Goal: Task Accomplishment & Management: Use online tool/utility

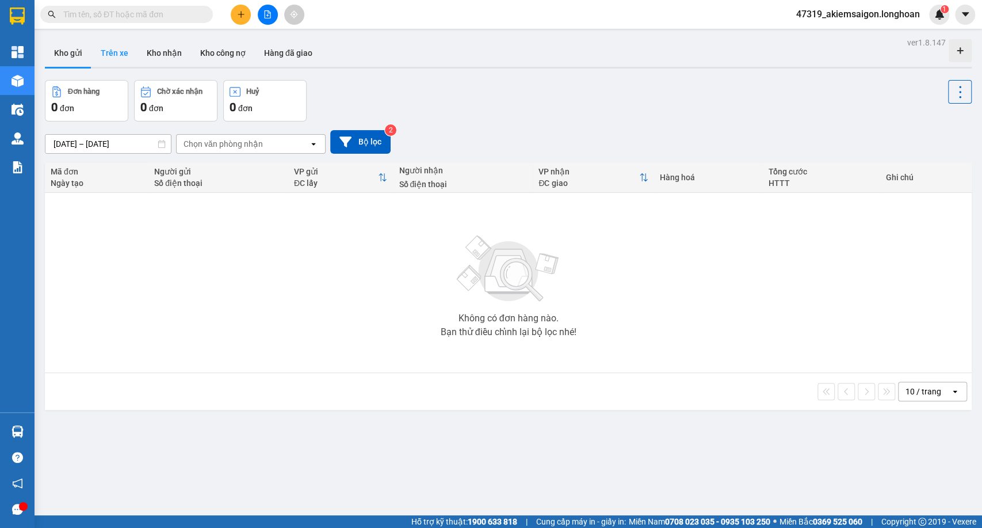
click at [112, 60] on button "Trên xe" at bounding box center [114, 53] width 46 height 28
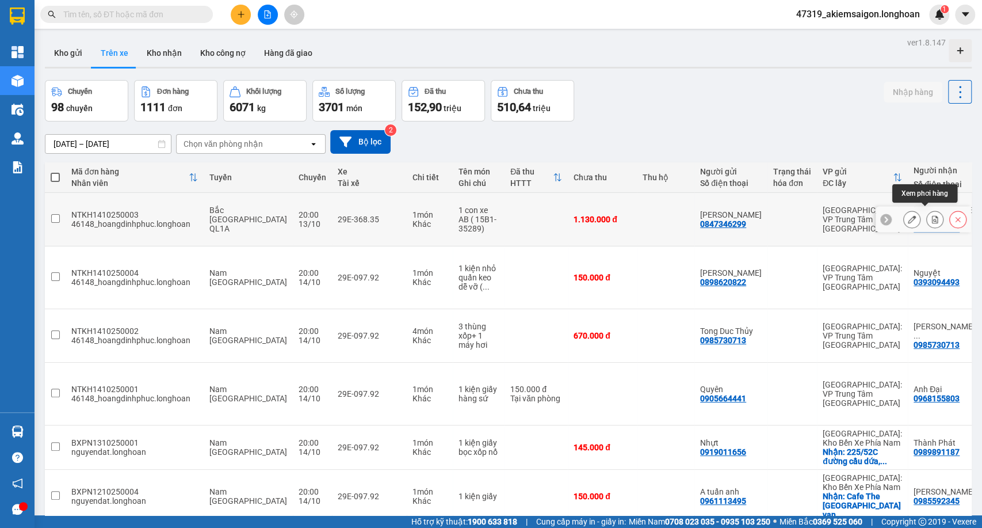
click at [931, 215] on icon at bounding box center [935, 219] width 8 height 8
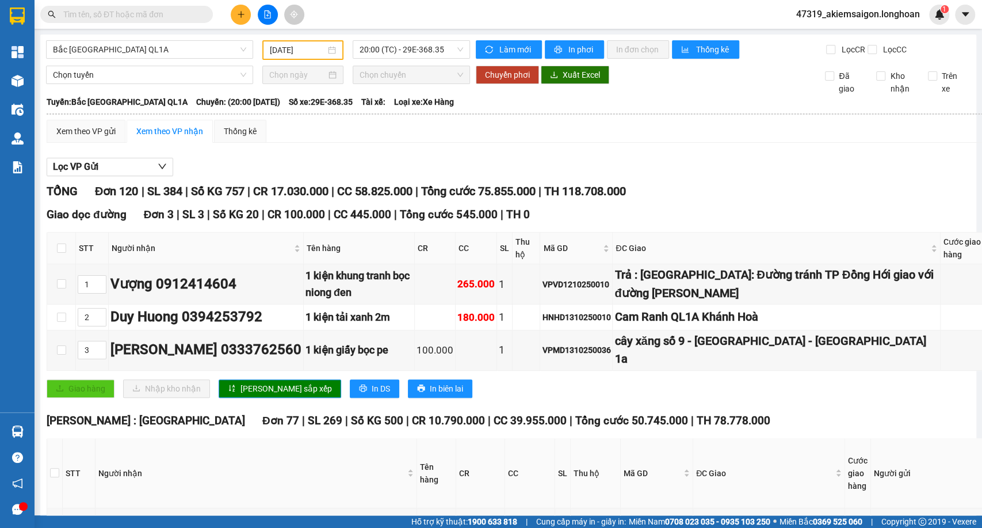
type input "[DATE]"
click at [185, 43] on span "Bắc [GEOGRAPHIC_DATA] QL1A" at bounding box center [149, 49] width 193 height 17
click at [203, 52] on span "Bắc [GEOGRAPHIC_DATA] QL1A" at bounding box center [149, 49] width 193 height 17
click at [170, 49] on span "Bắc [GEOGRAPHIC_DATA] QL1A" at bounding box center [149, 49] width 193 height 17
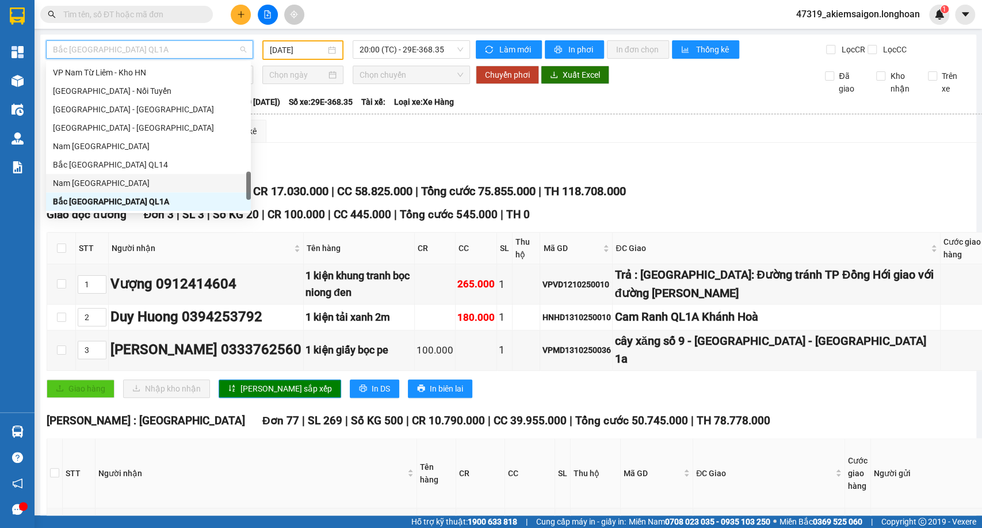
click at [108, 181] on div "Nam [GEOGRAPHIC_DATA]" at bounding box center [148, 183] width 191 height 13
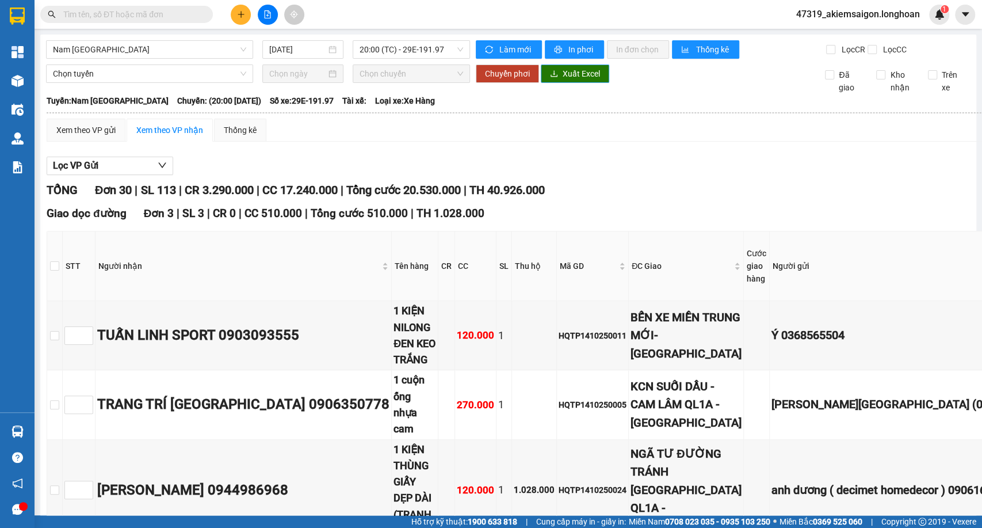
drag, startPoint x: 557, startPoint y: 87, endPoint x: 556, endPoint y: 98, distance: 10.4
click at [557, 83] on button "Xuất Excel" at bounding box center [575, 73] width 68 height 18
drag, startPoint x: 294, startPoint y: 48, endPoint x: 299, endPoint y: 54, distance: 6.9
click at [295, 48] on input "[DATE]" at bounding box center [297, 49] width 57 height 13
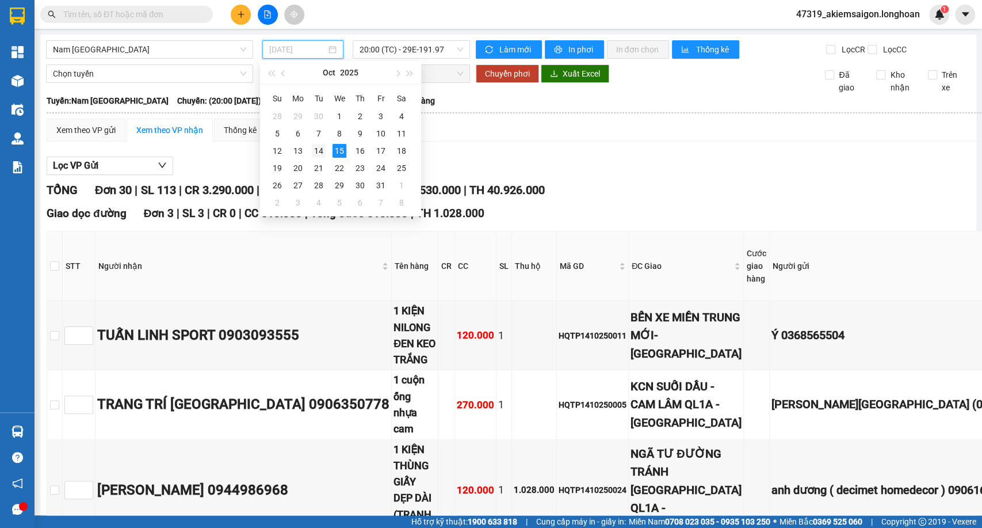
click at [319, 150] on div "14" at bounding box center [319, 151] width 14 height 14
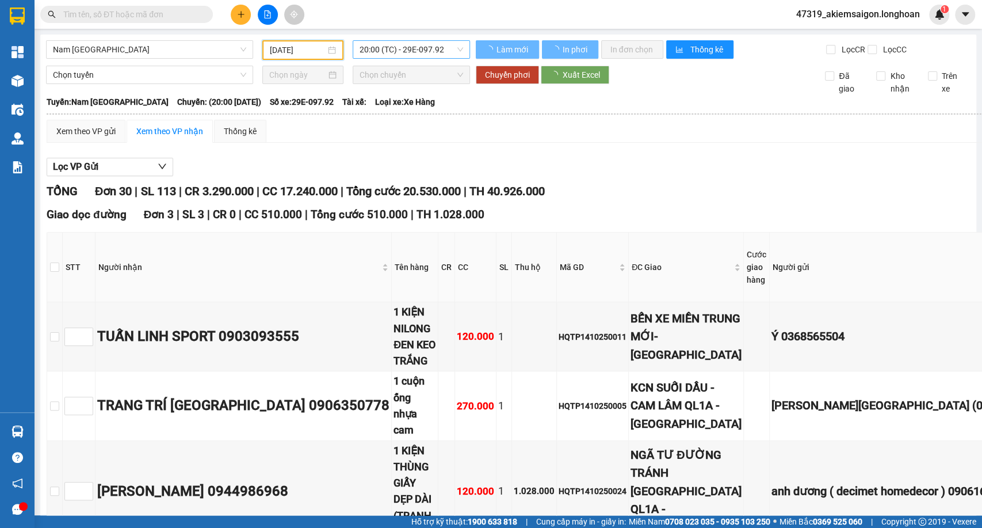
click at [388, 54] on span "20:00 (TC) - 29E-097.92" at bounding box center [411, 49] width 103 height 17
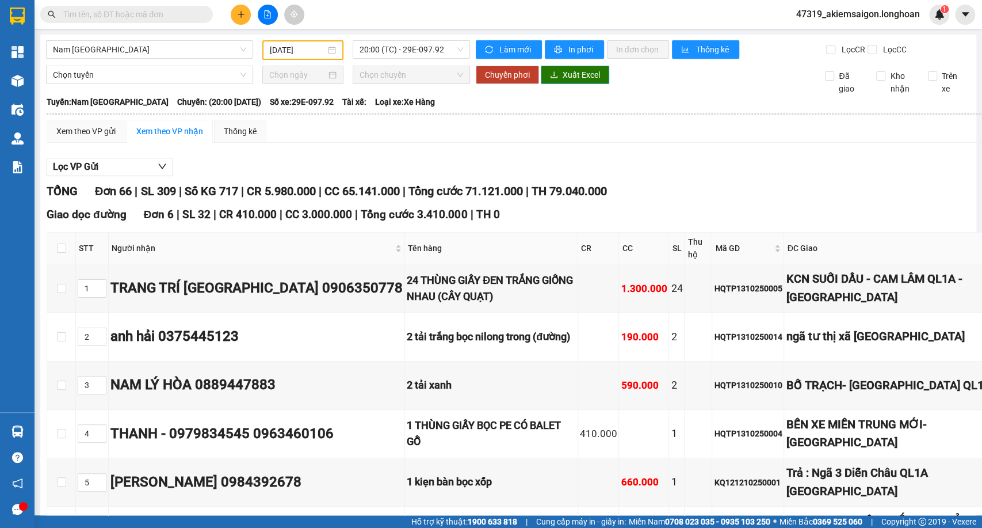
click at [586, 80] on span "Xuất Excel" at bounding box center [581, 74] width 37 height 13
click at [427, 53] on span "20:00 (TC) - 29E-097.92" at bounding box center [411, 49] width 103 height 17
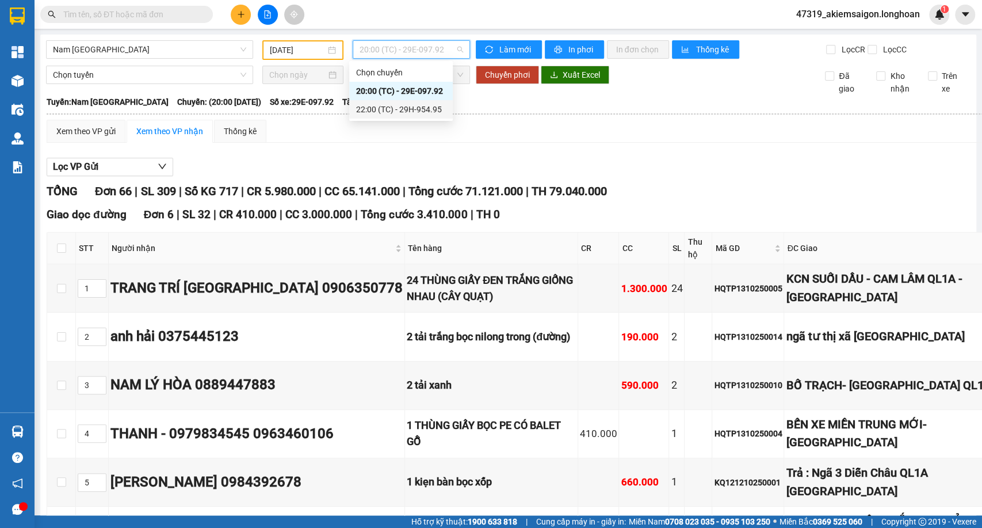
click at [405, 117] on div "22:00 (TC) - 29H-954.95" at bounding box center [401, 109] width 104 height 18
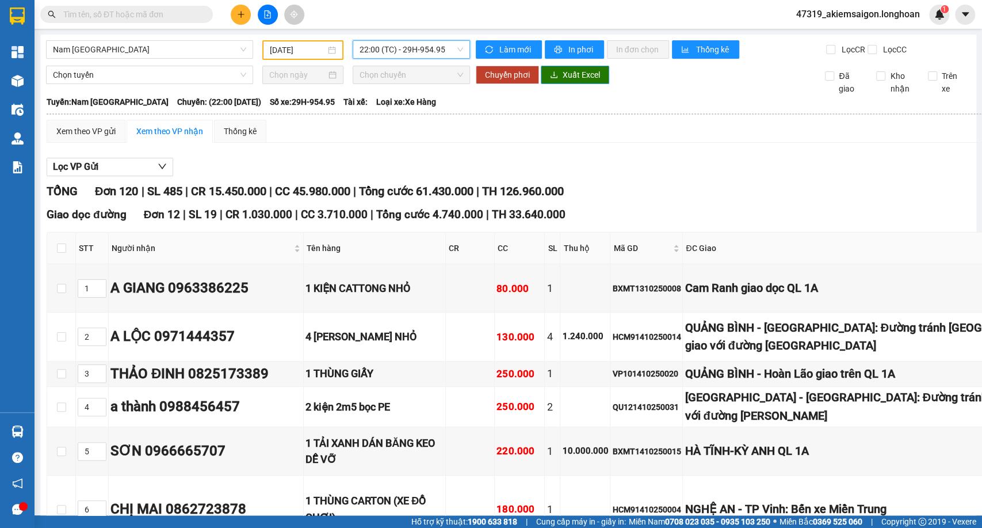
click at [585, 81] on span "Xuất Excel" at bounding box center [581, 74] width 37 height 13
click at [295, 48] on input "[DATE]" at bounding box center [298, 50] width 56 height 13
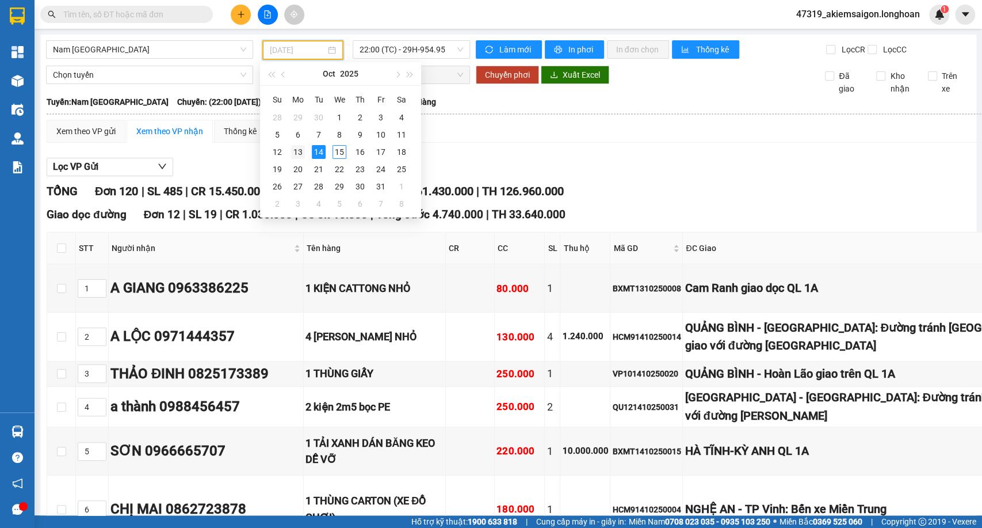
click at [297, 148] on div "13" at bounding box center [298, 152] width 14 height 14
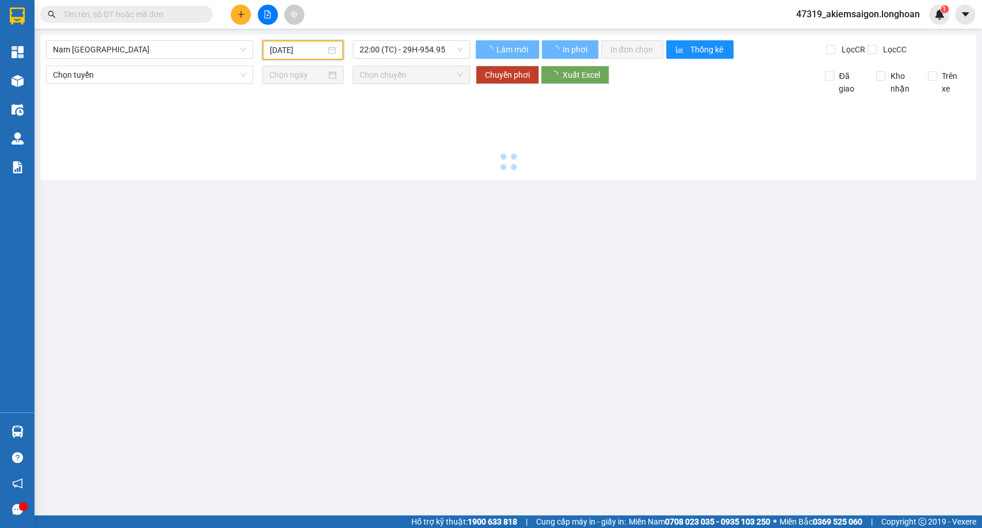
type input "[DATE]"
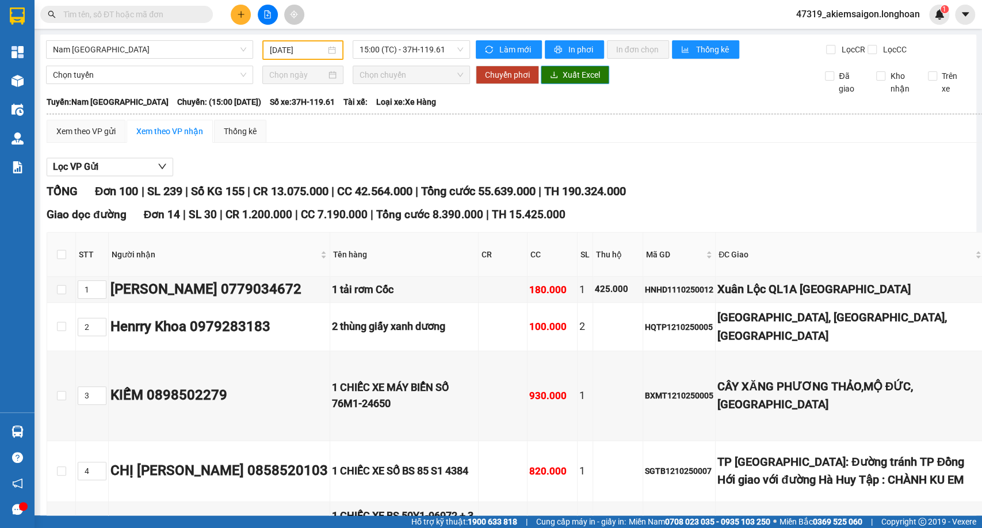
click at [586, 84] on button "Xuất Excel" at bounding box center [575, 75] width 68 height 18
click at [424, 51] on span "15:00 (TC) - 37H-119.61" at bounding box center [411, 49] width 103 height 17
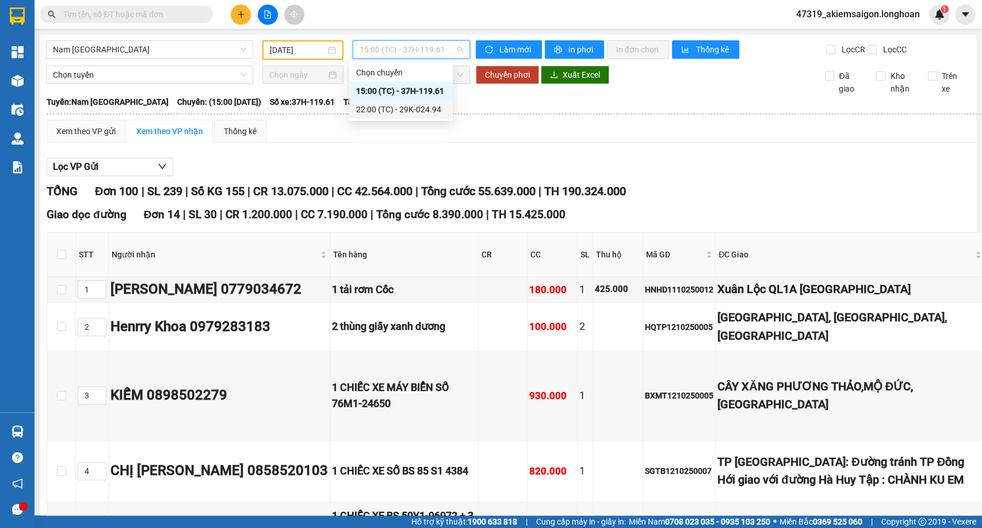
click at [402, 109] on div "22:00 (TC) - 29K-024.94" at bounding box center [401, 109] width 90 height 13
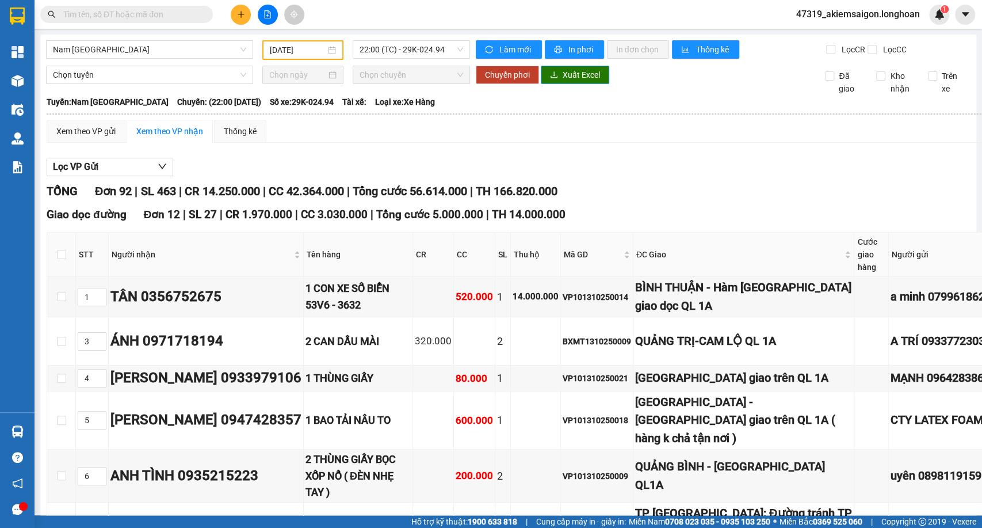
click at [563, 81] on span "Xuất Excel" at bounding box center [581, 74] width 37 height 13
click at [206, 60] on div "Nam [GEOGRAPHIC_DATA] [DATE] 22:00 (TC) - 29K-024.94" at bounding box center [258, 50] width 424 height 20
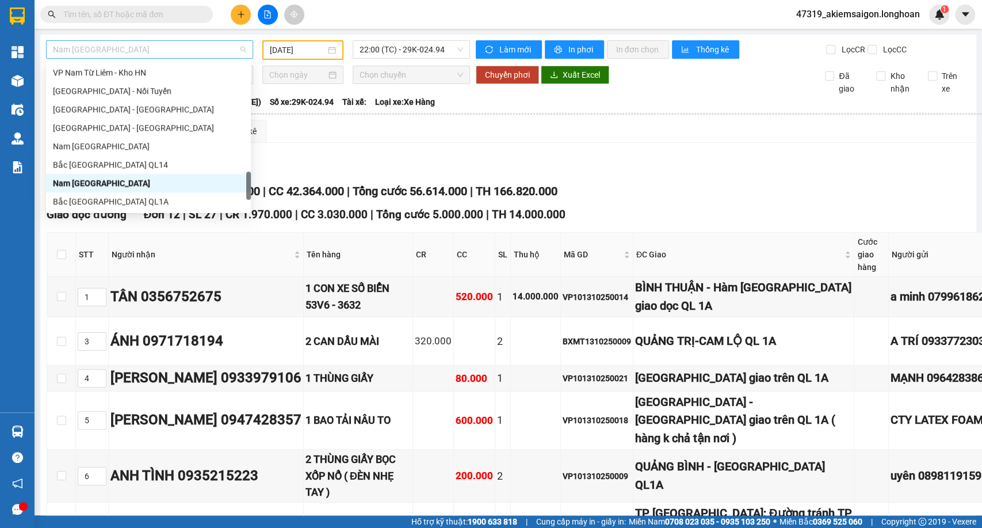
click at [223, 51] on span "Nam [GEOGRAPHIC_DATA]" at bounding box center [149, 49] width 193 height 17
click at [109, 201] on div "Bắc [GEOGRAPHIC_DATA] QL1A" at bounding box center [148, 201] width 191 height 13
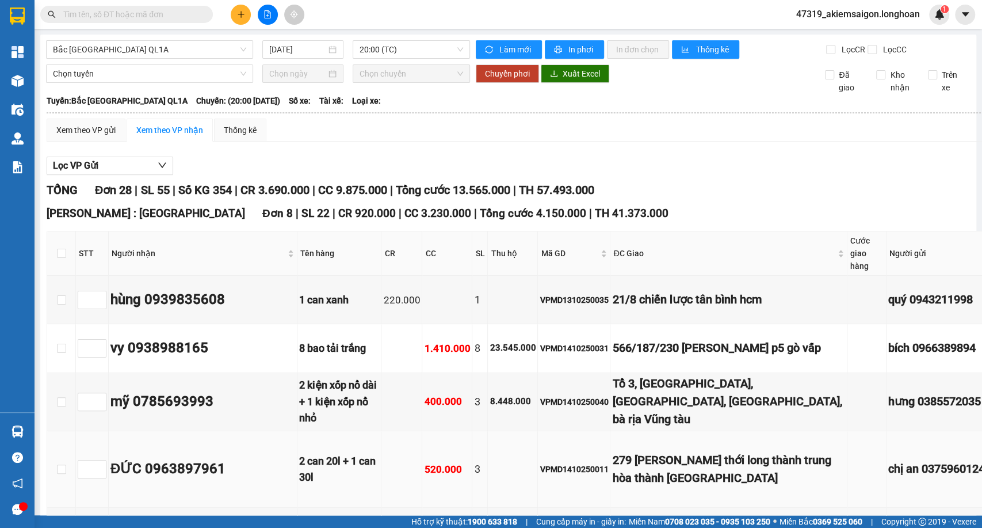
click at [686, 499] on td "279 [PERSON_NAME] thới long thành trung hòa thành [GEOGRAPHIC_DATA]" at bounding box center [729, 469] width 236 height 77
click at [385, 51] on span "20:00 (TC)" at bounding box center [411, 49] width 103 height 17
click at [387, 56] on span "20:00 (TC)" at bounding box center [411, 49] width 103 height 17
click at [584, 77] on span "Xuất Excel" at bounding box center [581, 73] width 37 height 13
click at [310, 48] on input "[DATE]" at bounding box center [297, 49] width 57 height 13
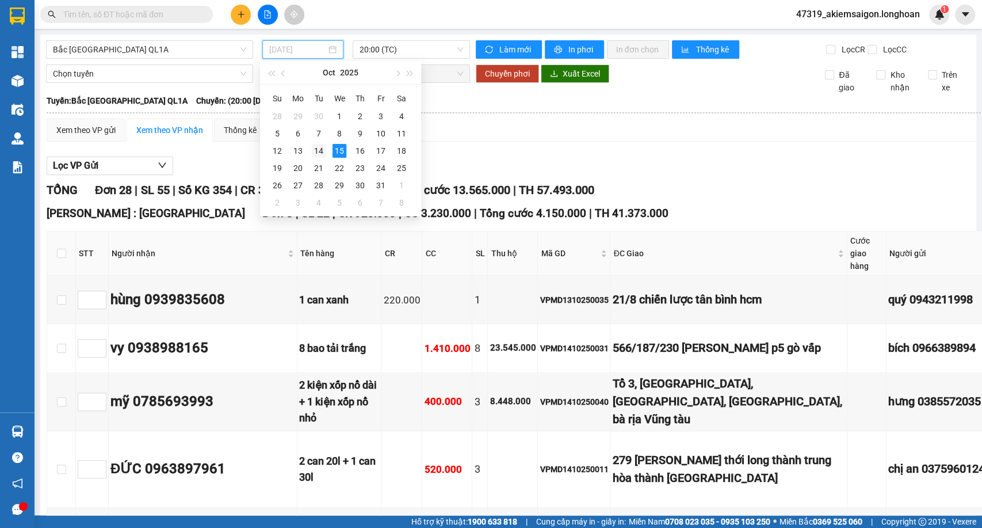
click at [323, 151] on div "14" at bounding box center [319, 151] width 14 height 14
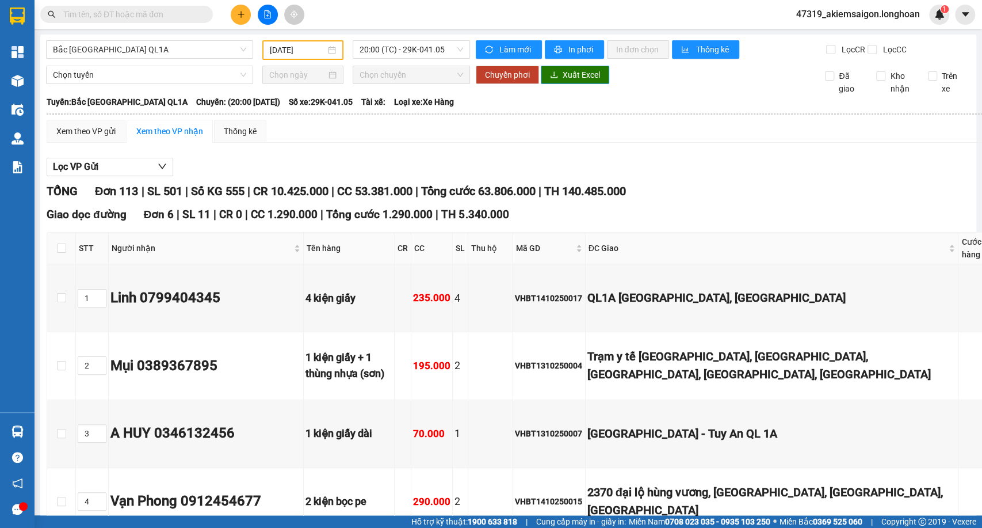
click at [557, 81] on button "Xuất Excel" at bounding box center [575, 75] width 68 height 18
click at [382, 48] on span "20:00 (TC) - 29K-041.05" at bounding box center [411, 49] width 103 height 17
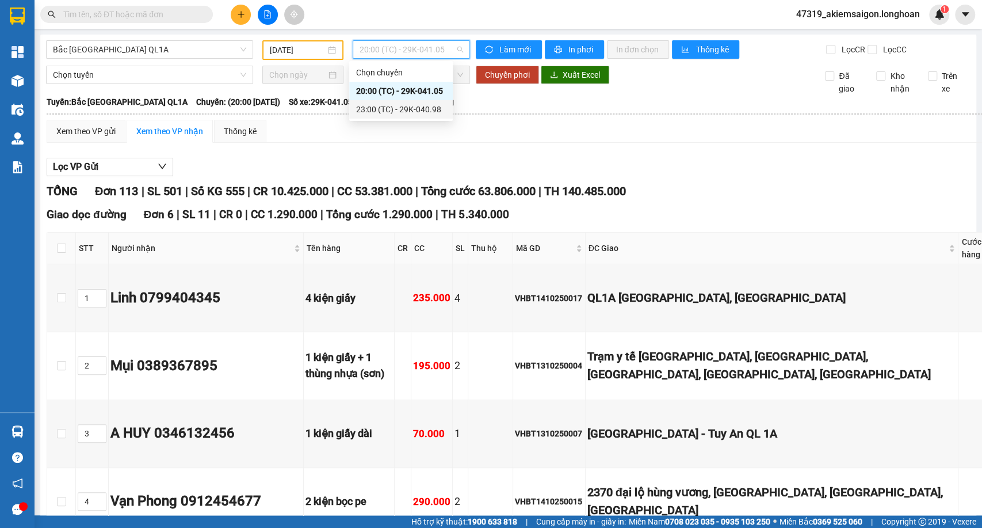
click at [380, 106] on div "23:00 (TC) - 29K-040.98" at bounding box center [401, 109] width 90 height 13
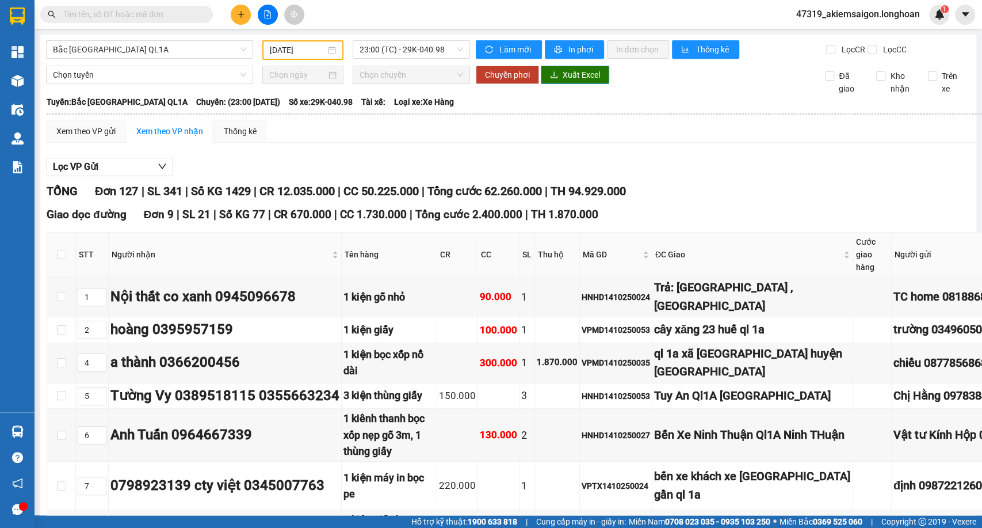
click at [575, 84] on button "Xuất Excel" at bounding box center [575, 75] width 68 height 18
click at [293, 52] on input "[DATE]" at bounding box center [298, 50] width 56 height 13
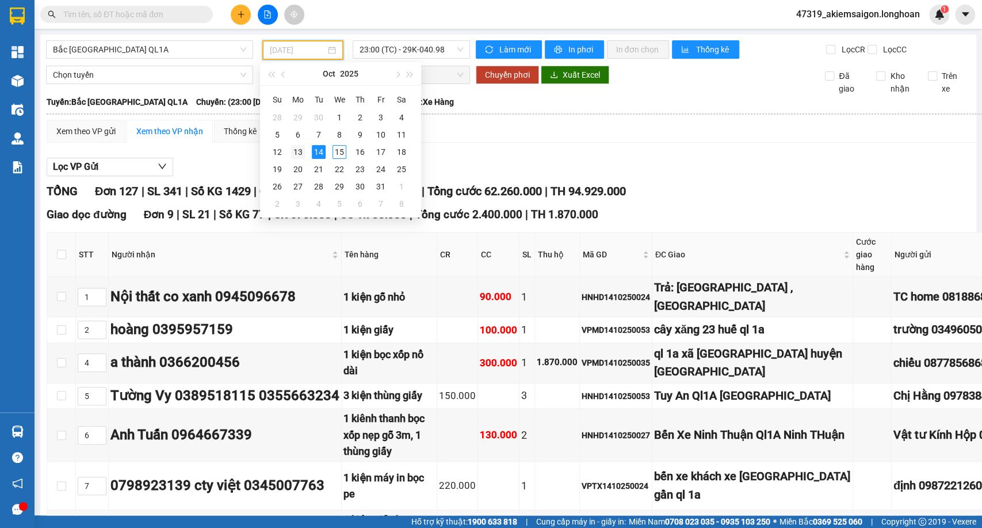
click at [299, 155] on div "13" at bounding box center [298, 152] width 14 height 14
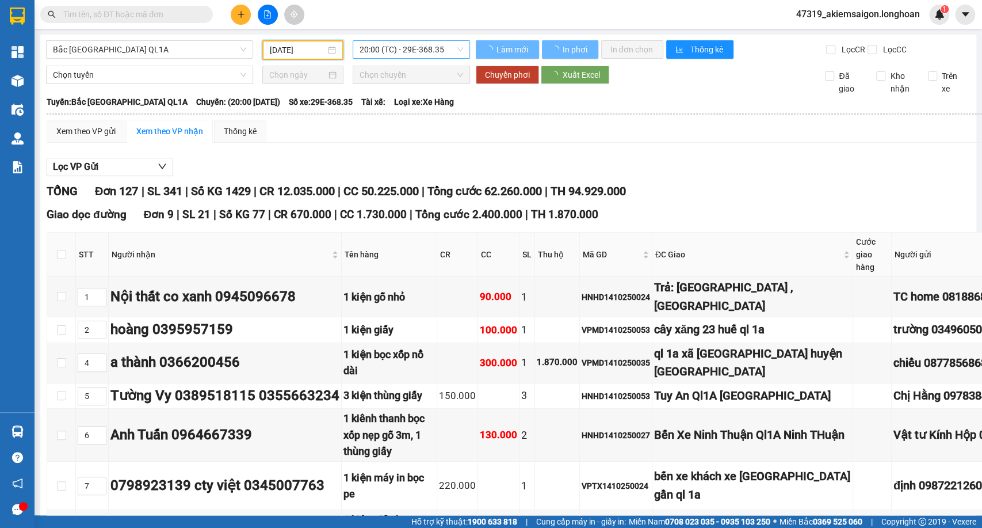
click at [375, 47] on span "20:00 (TC) - 29E-368.35" at bounding box center [411, 49] width 103 height 17
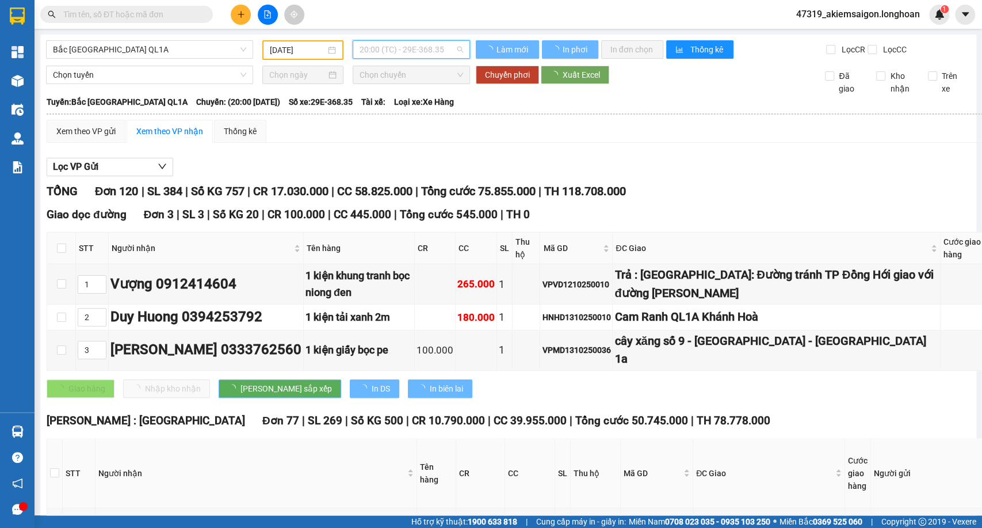
click at [391, 107] on body "Kết quả tìm kiếm ( 0 ) Bộ lọc No Data 47319_akiemsaigon.longhoan 1 Tổng Quan Kh…" at bounding box center [491, 264] width 982 height 528
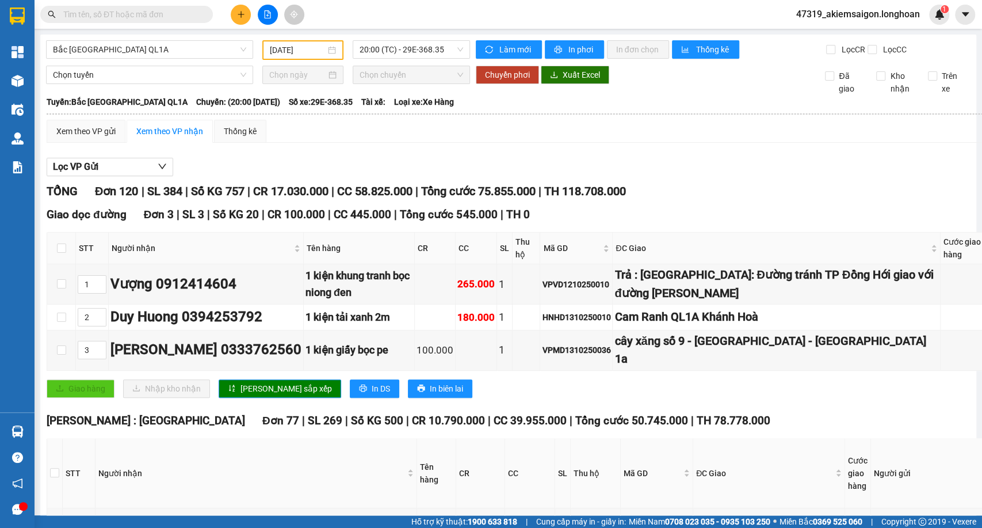
click at [410, 60] on div "Bắc [GEOGRAPHIC_DATA] QL1A [DATE] 20:00 (TC) - 29E-368.35" at bounding box center [258, 50] width 424 height 20
drag, startPoint x: 424, startPoint y: 43, endPoint x: 419, endPoint y: 62, distance: 18.8
click at [422, 54] on span "20:00 (TC) - 29E-368.35" at bounding box center [411, 49] width 103 height 17
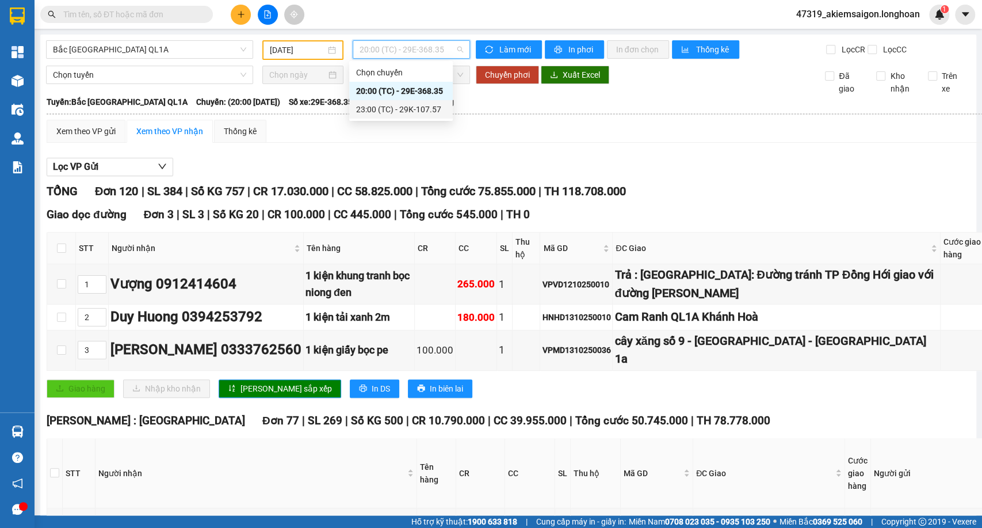
click at [397, 104] on div "23:00 (TC) - 29K-107.57" at bounding box center [401, 109] width 90 height 13
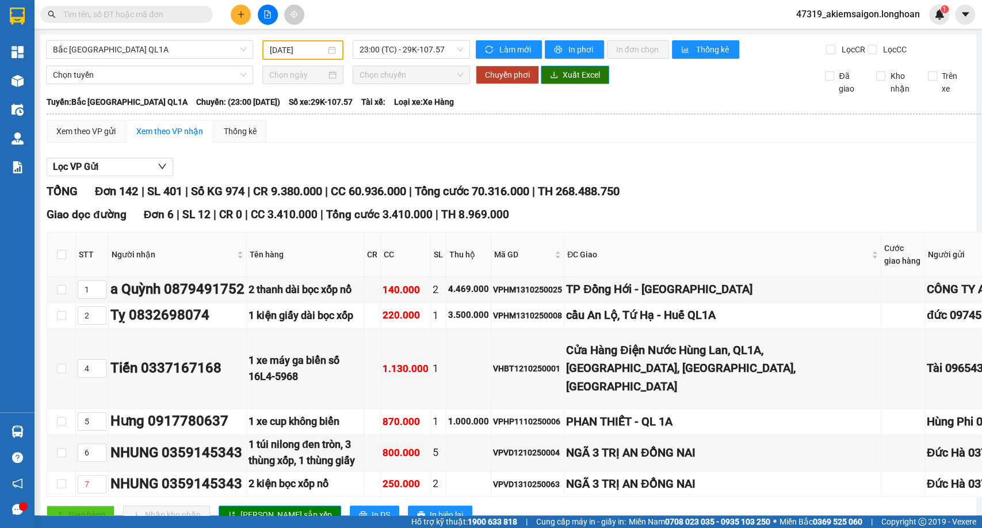
click at [577, 78] on span "Xuất Excel" at bounding box center [581, 74] width 37 height 13
click at [572, 81] on span "Xuất Excel" at bounding box center [581, 74] width 37 height 13
click at [289, 46] on input "[DATE]" at bounding box center [298, 50] width 56 height 13
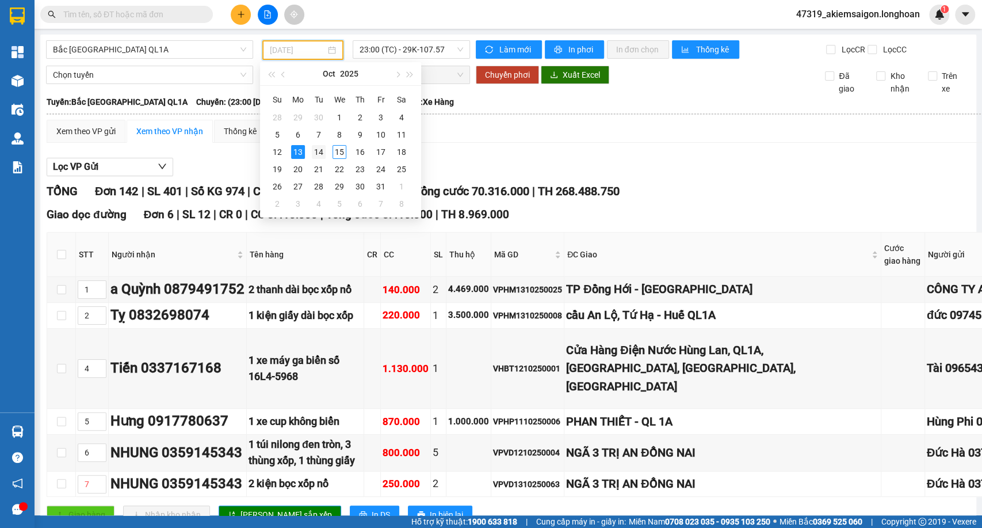
click at [318, 151] on div "14" at bounding box center [319, 152] width 14 height 14
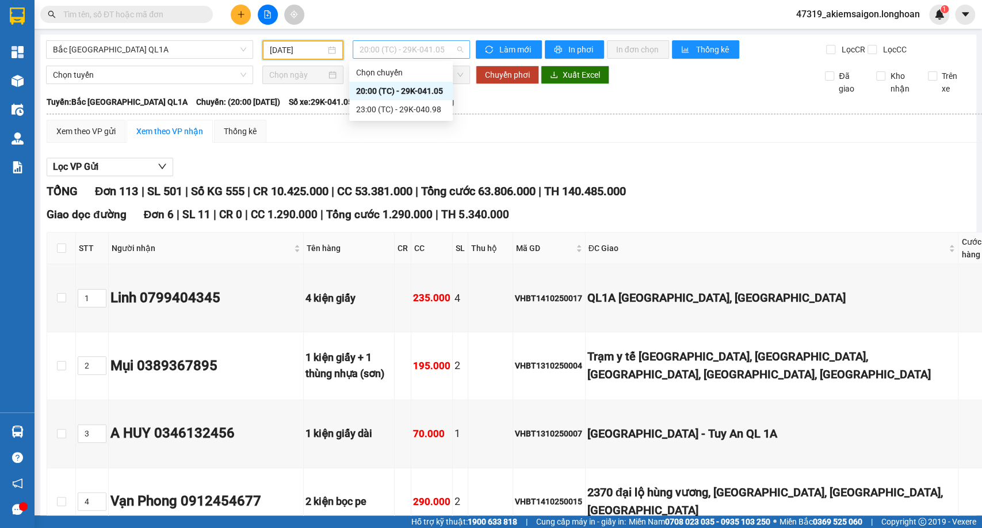
click at [399, 43] on span "20:00 (TC) - 29K-041.05" at bounding box center [411, 49] width 103 height 17
click at [550, 79] on icon "download" at bounding box center [554, 75] width 8 height 8
click at [387, 51] on span "20:00 (TC) - 29K-041.05" at bounding box center [411, 49] width 103 height 17
click at [279, 47] on input "[DATE]" at bounding box center [298, 50] width 56 height 13
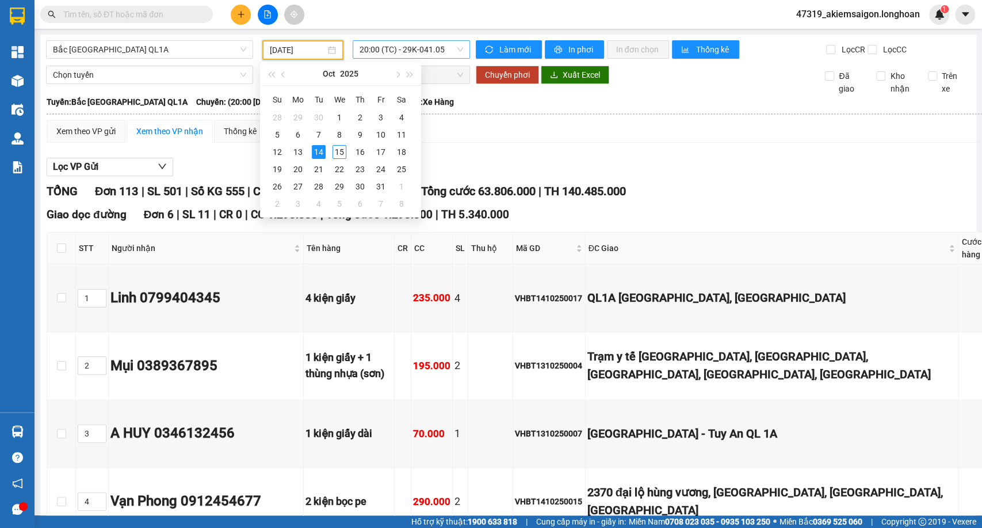
click at [379, 49] on span "20:00 (TC) - 29K-041.05" at bounding box center [411, 49] width 103 height 17
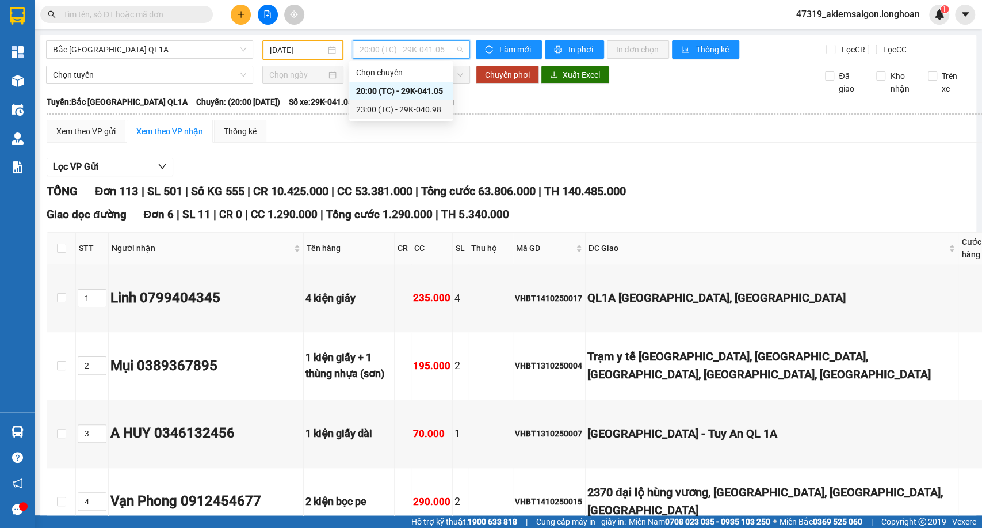
click at [382, 109] on div "23:00 (TC) - 29K-040.98" at bounding box center [401, 109] width 90 height 13
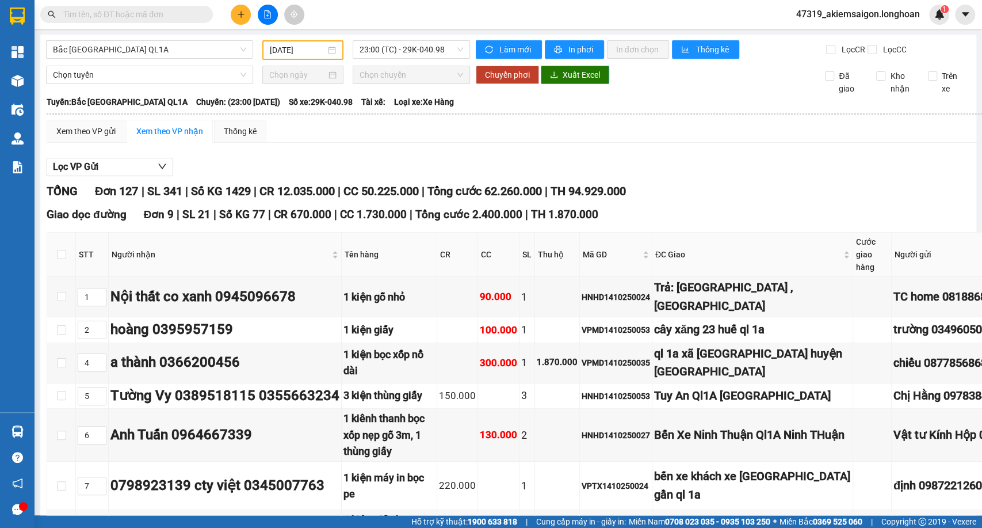
click at [566, 81] on span "Xuất Excel" at bounding box center [581, 74] width 37 height 13
click at [379, 55] on span "23:00 (TC) - 29K-040.98" at bounding box center [411, 49] width 103 height 17
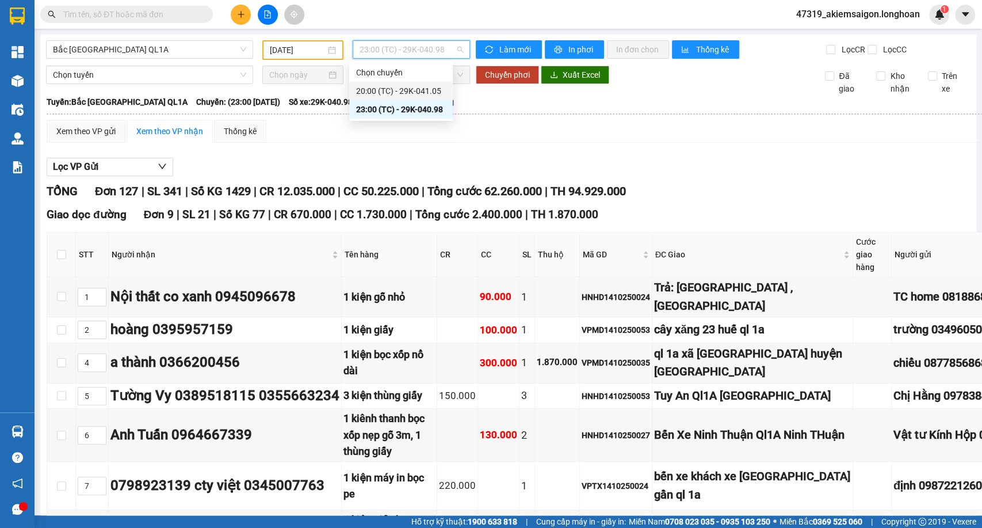
click at [303, 51] on input "[DATE]" at bounding box center [298, 50] width 56 height 13
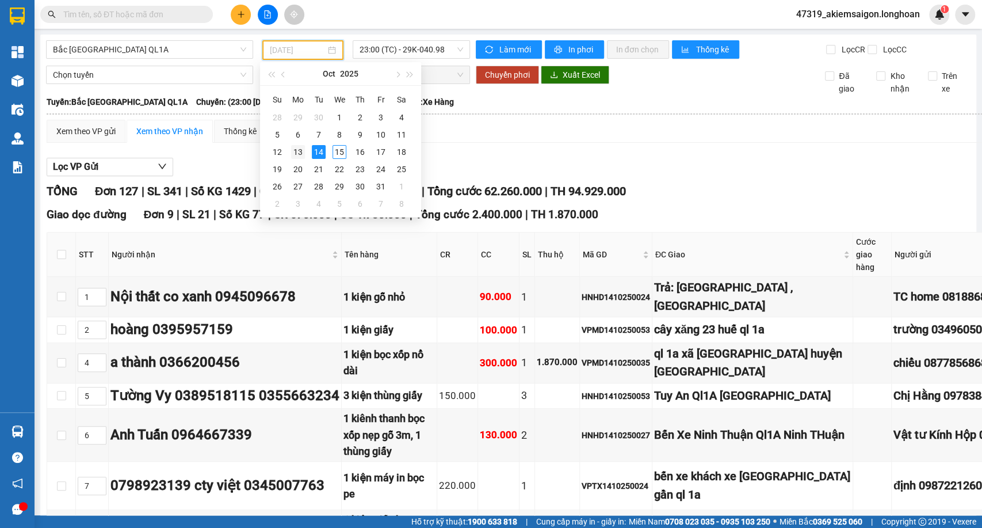
click at [289, 147] on td "13" at bounding box center [298, 151] width 21 height 17
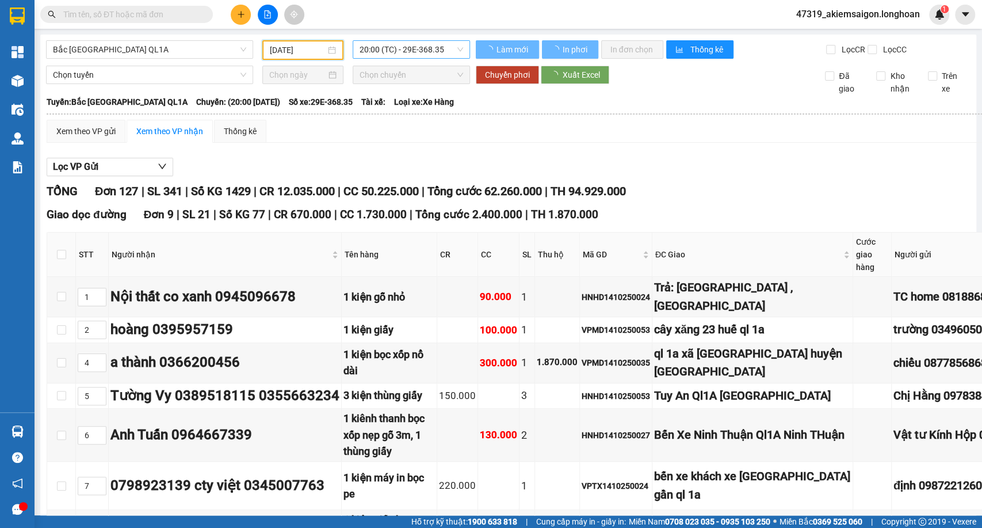
type input "[DATE]"
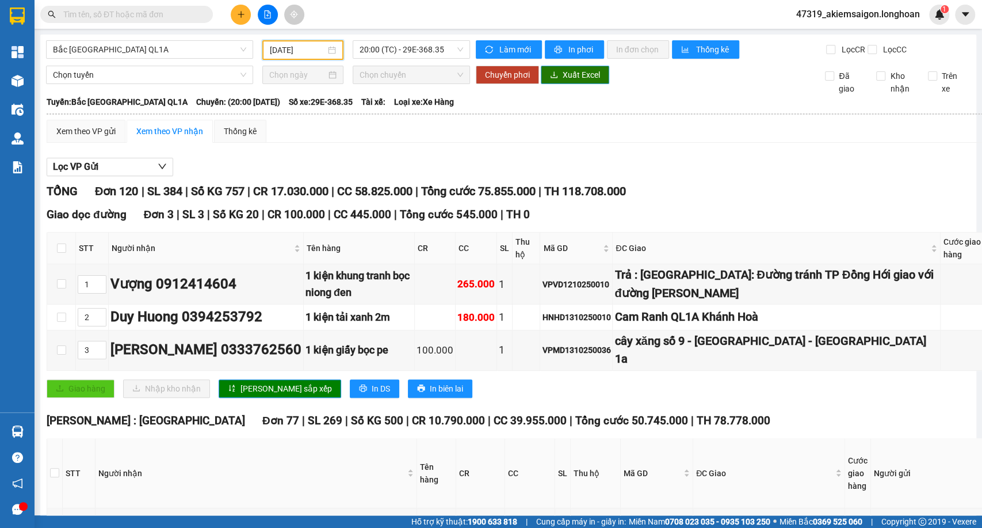
click at [573, 81] on span "Xuất Excel" at bounding box center [581, 74] width 37 height 13
click at [407, 52] on span "20:00 (TC) - 29E-368.35" at bounding box center [411, 49] width 103 height 17
click at [778, 95] on div "Chọn tuyến Chọn chuyến Chuyển phơi Xuất Excel Đã giao Kho nhận Trên xe" at bounding box center [508, 80] width 925 height 29
click at [369, 55] on span "20:00 (TC) - 29E-368.35" at bounding box center [411, 49] width 103 height 17
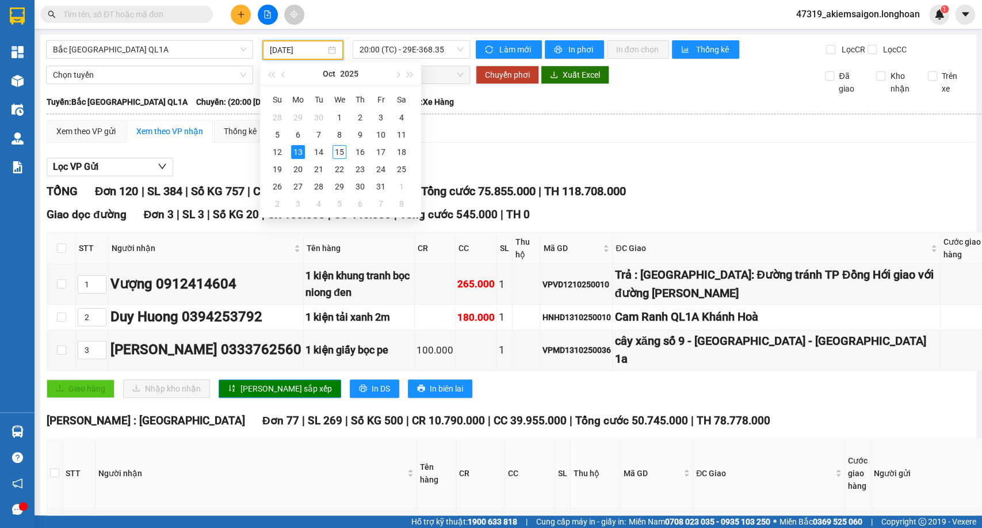
click at [312, 54] on input "[DATE]" at bounding box center [298, 50] width 56 height 13
click at [342, 150] on div "15" at bounding box center [340, 152] width 14 height 14
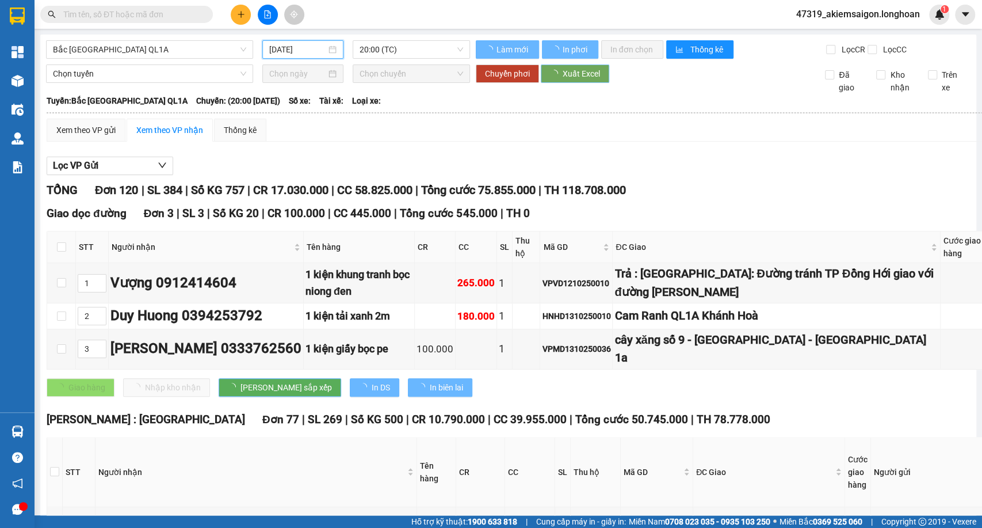
type input "[DATE]"
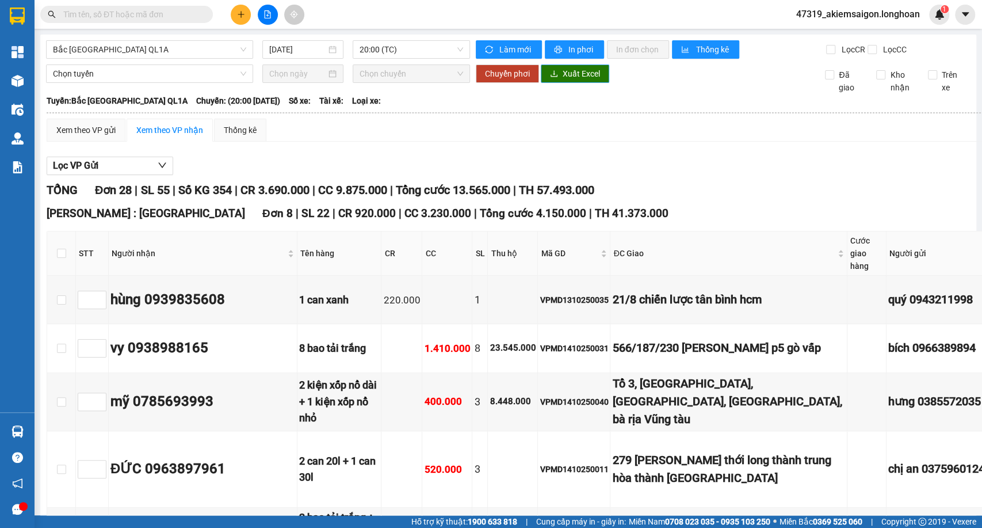
click at [562, 75] on button "Xuất Excel" at bounding box center [575, 73] width 68 height 18
